Goal: Share content: Share content

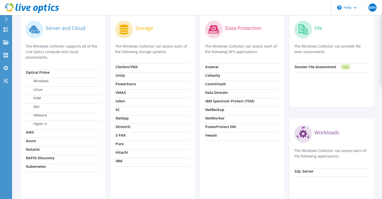
scroll to position [198, 0]
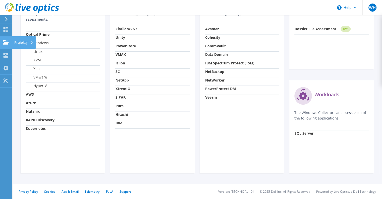
click at [17, 43] on div "Projekty" at bounding box center [24, 42] width 24 height 13
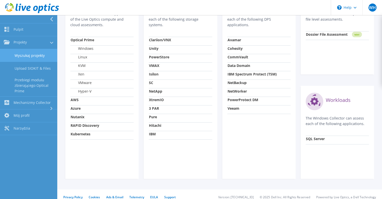
click at [36, 60] on link "Wyszukaj projekty" at bounding box center [28, 55] width 57 height 13
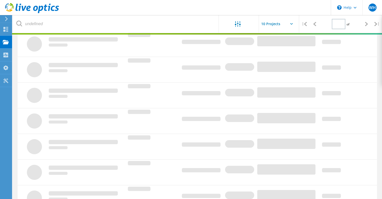
scroll to position [52, 0]
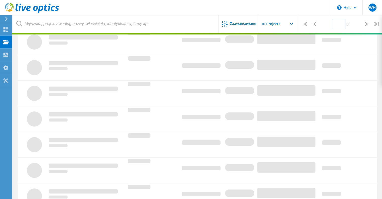
type input "1"
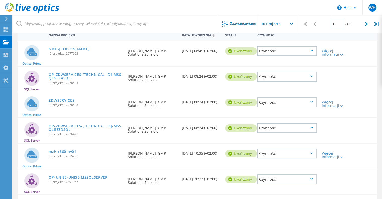
scroll to position [45, 0]
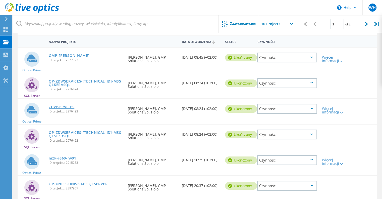
click at [58, 106] on link "ZDWSERVICES" at bounding box center [62, 107] width 26 height 4
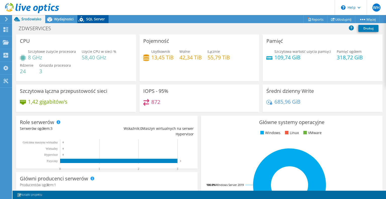
click at [91, 17] on span "SQL Server" at bounding box center [95, 19] width 19 height 5
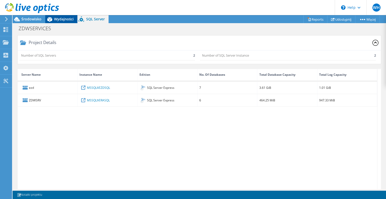
click at [63, 20] on span "Wydajności" at bounding box center [64, 19] width 20 height 5
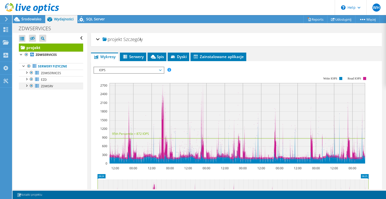
click at [27, 85] on div at bounding box center [26, 85] width 5 height 5
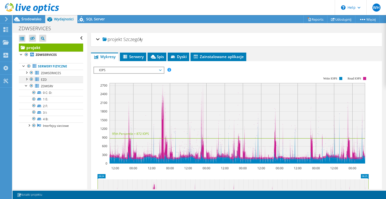
click at [27, 78] on div at bounding box center [26, 78] width 5 height 5
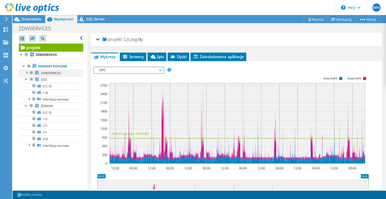
click at [27, 73] on div at bounding box center [26, 72] width 5 height 5
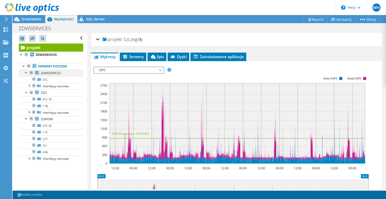
click at [27, 73] on div at bounding box center [26, 72] width 5 height 5
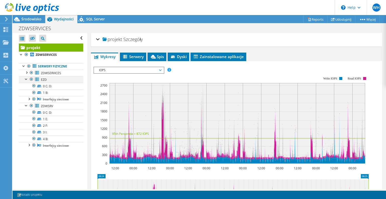
click at [26, 78] on div at bounding box center [26, 78] width 5 height 5
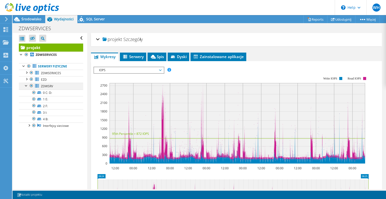
click at [26, 84] on div at bounding box center [26, 85] width 5 height 5
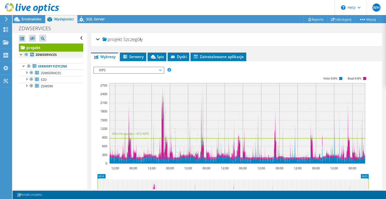
click at [21, 54] on div at bounding box center [21, 54] width 5 height 5
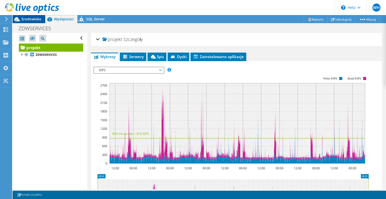
click at [36, 20] on span "Środowisko" at bounding box center [31, 19] width 20 height 5
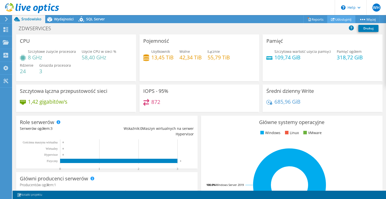
click at [339, 21] on link "Udostępnij" at bounding box center [341, 19] width 28 height 8
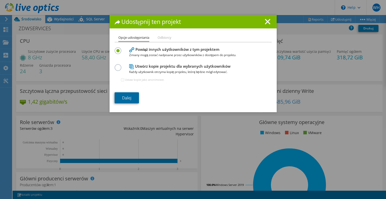
click at [124, 98] on link "Dalej" at bounding box center [127, 97] width 24 height 11
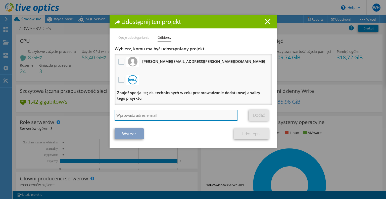
click at [121, 110] on input "search" at bounding box center [176, 115] width 123 height 11
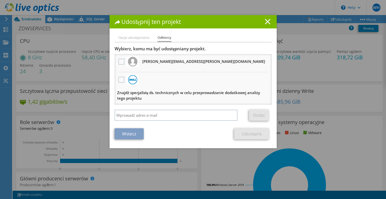
click at [267, 24] on icon at bounding box center [268, 22] width 6 height 6
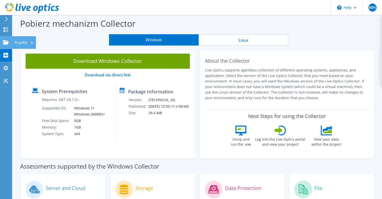
click at [17, 41] on div "Projekty" at bounding box center [24, 42] width 24 height 13
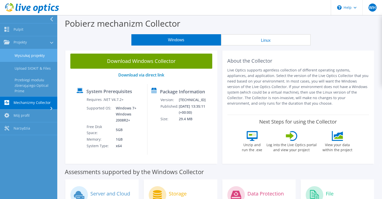
click at [37, 55] on link "Wyszukaj projekty" at bounding box center [28, 55] width 57 height 13
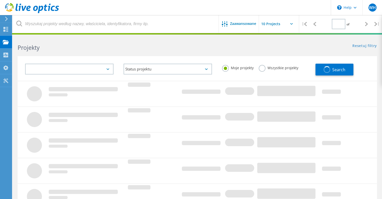
type input "1"
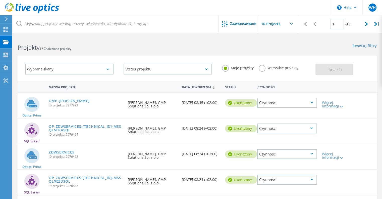
click at [59, 151] on link "ZDWSERVICES" at bounding box center [62, 152] width 26 height 4
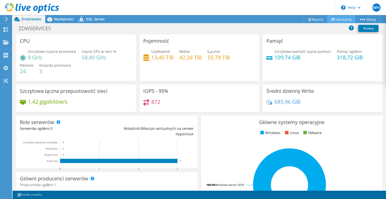
click at [340, 19] on link "Udostępnij" at bounding box center [341, 19] width 28 height 8
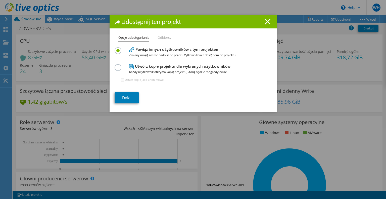
click at [163, 39] on li "Odbiorcy" at bounding box center [165, 38] width 14 height 6
click at [124, 95] on link "Dalej" at bounding box center [127, 97] width 24 height 11
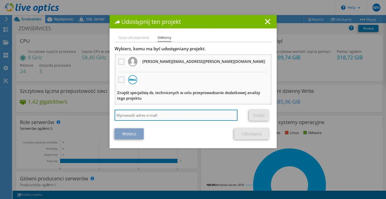
click at [128, 113] on input "search" at bounding box center [176, 115] width 123 height 11
paste input "DB04250"
type input "D"
click at [141, 113] on input "search" at bounding box center [176, 115] width 123 height 11
paste input "[PERSON_NAME][EMAIL_ADDRESS][PERSON_NAME][DOMAIN_NAME]"
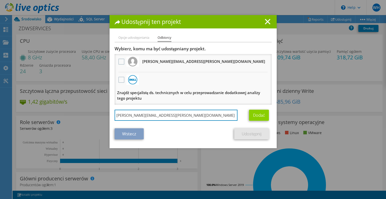
type input "[PERSON_NAME][EMAIL_ADDRESS][PERSON_NAME][DOMAIN_NAME]"
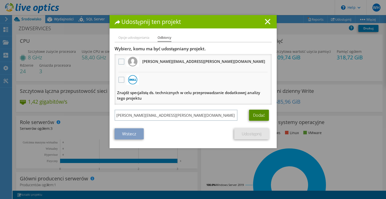
click at [257, 113] on link "Dodać" at bounding box center [259, 115] width 20 height 11
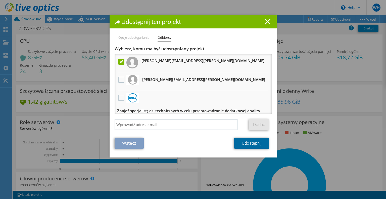
click at [242, 140] on link "Udostępnij" at bounding box center [251, 142] width 35 height 11
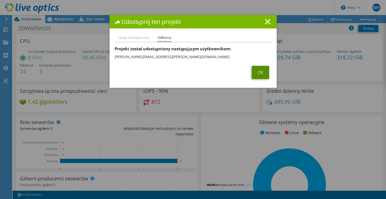
click at [257, 71] on link "OK" at bounding box center [260, 72] width 17 height 13
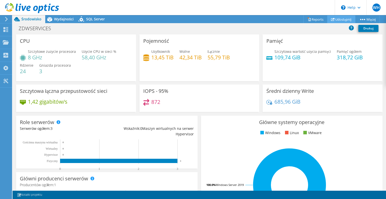
click at [343, 16] on link "Udostępnij" at bounding box center [341, 19] width 28 height 8
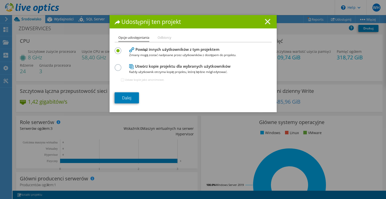
click at [265, 22] on line at bounding box center [267, 21] width 5 height 5
